Goal: Transaction & Acquisition: Purchase product/service

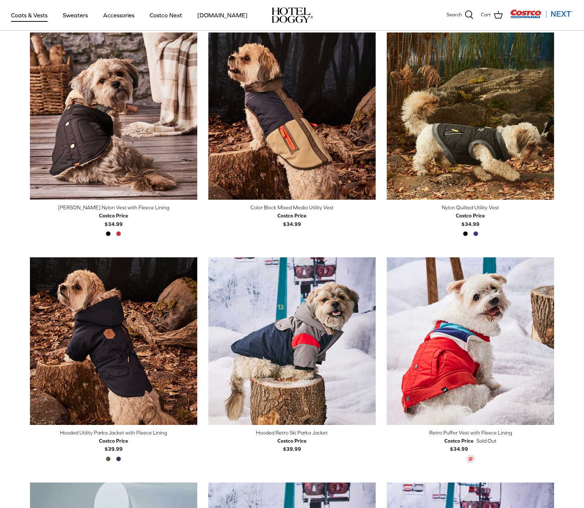
scroll to position [200, 0]
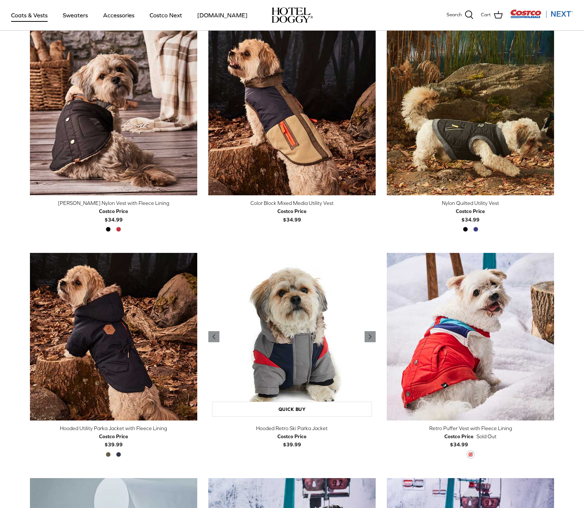
click at [352, 275] on img "Hooded Retro Ski Parka Jacket" at bounding box center [291, 336] width 167 height 167
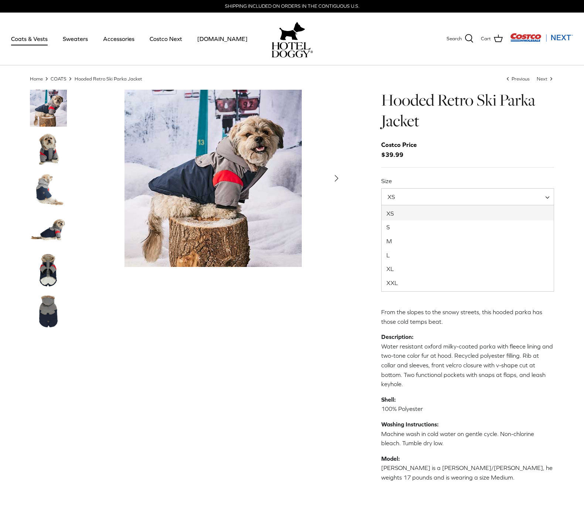
click at [388, 204] on span "XS" at bounding box center [467, 197] width 173 height 18
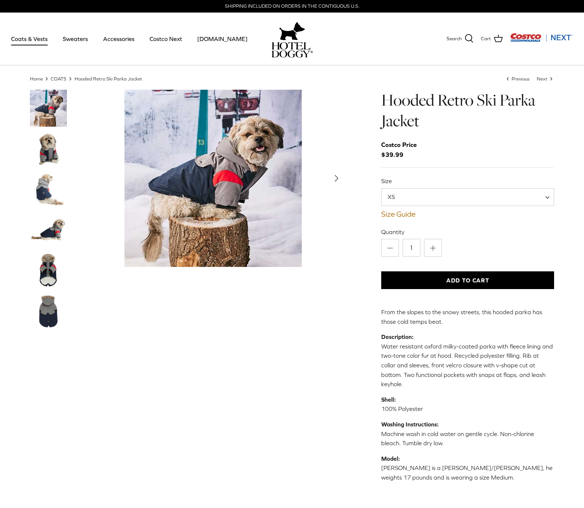
click at [364, 205] on div "Left Right Hooded Retro Ski Parka Jacket XS" at bounding box center [292, 296] width 547 height 412
click at [392, 215] on link "Size Guide" at bounding box center [467, 214] width 173 height 9
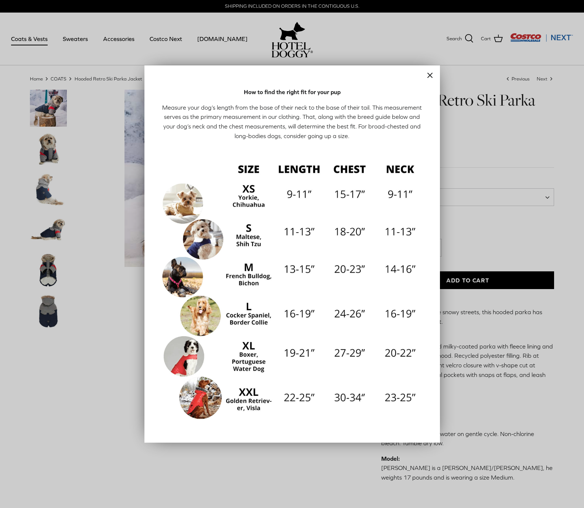
click at [434, 79] on icon "Close" at bounding box center [430, 75] width 9 height 9
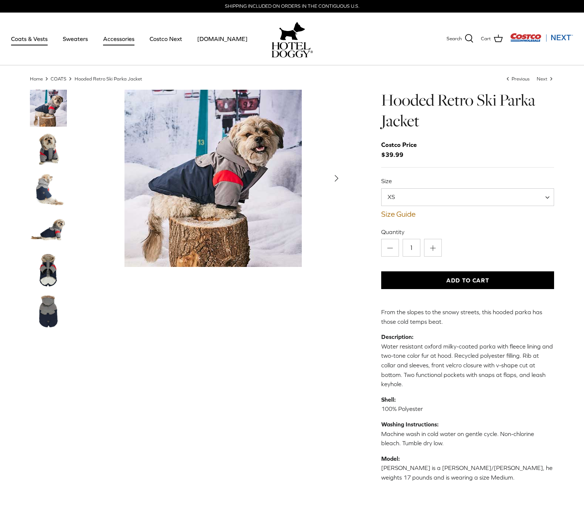
click at [130, 41] on link "Accessories" at bounding box center [118, 38] width 45 height 25
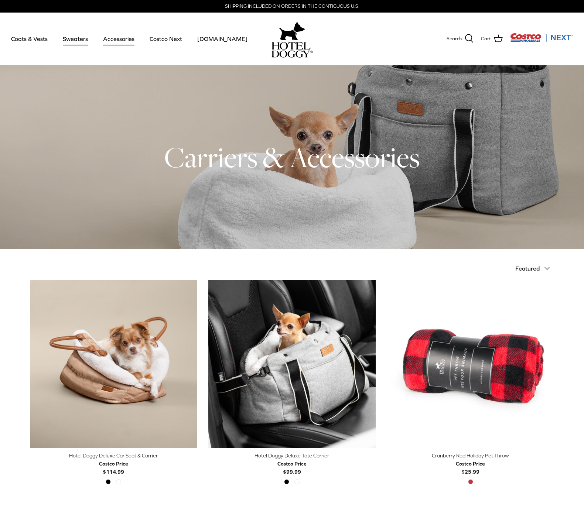
click at [81, 44] on link "Sweaters" at bounding box center [75, 38] width 38 height 25
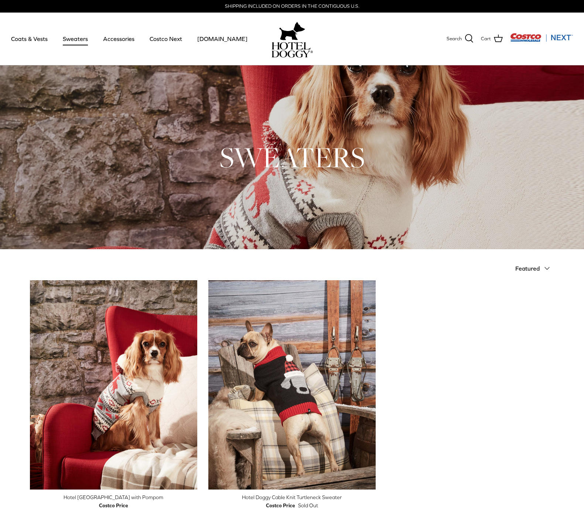
click at [292, 41] on img at bounding box center [292, 31] width 26 height 22
